Goal: Task Accomplishment & Management: Manage account settings

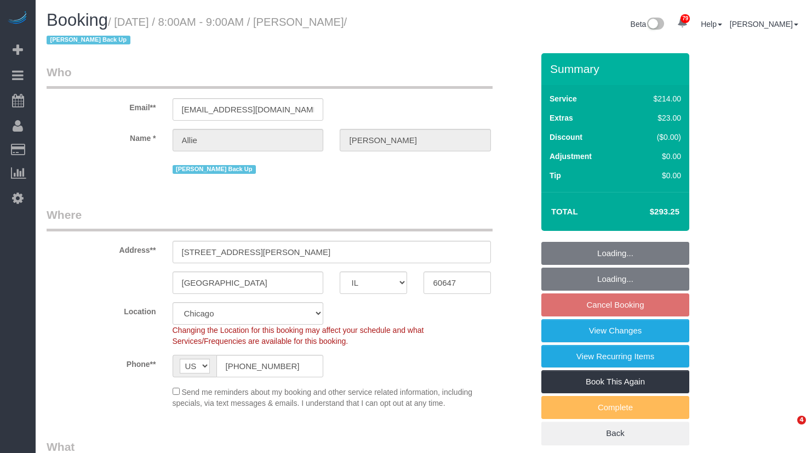
select select "IL"
select select "512"
select select "2"
select select "3"
select select "number:1"
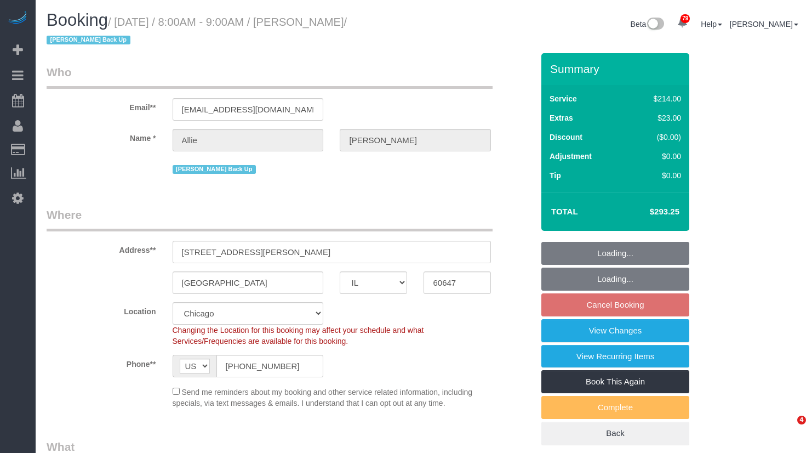
select select "number:58"
select select "number:139"
select select "number:106"
select select "spot1"
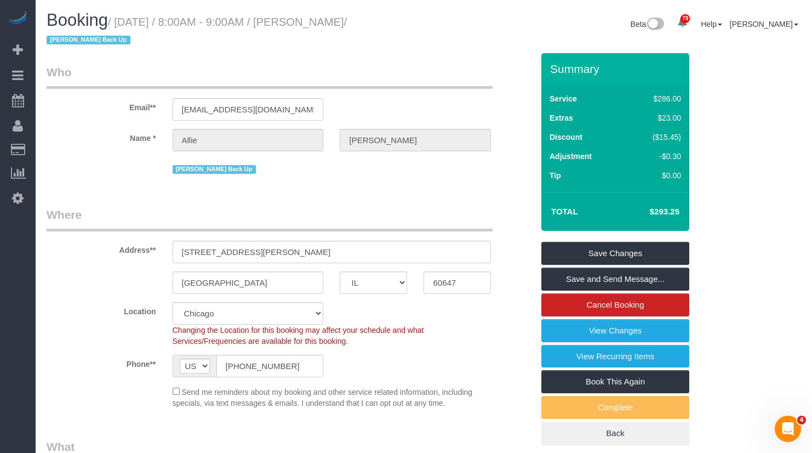
drag, startPoint x: 395, startPoint y: 23, endPoint x: 323, endPoint y: 27, distance: 71.9
click at [323, 27] on small "/ [DATE] / 8:00AM - 9:00AM / [PERSON_NAME] / [PERSON_NAME] Back Up" at bounding box center [197, 31] width 300 height 31
copy small "[PERSON_NAME]"
